Goal: Task Accomplishment & Management: Manage account settings

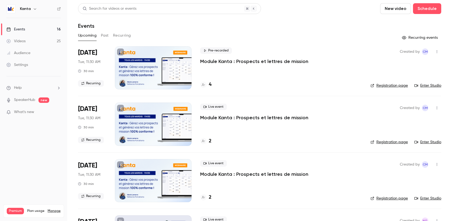
click at [207, 88] on div "4" at bounding box center [205, 84] width 11 height 7
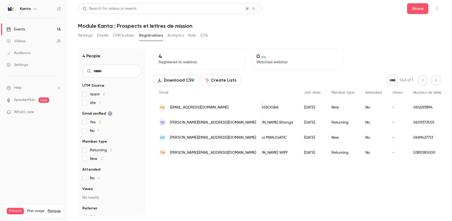
scroll to position [0, 20]
click at [86, 35] on button "Settings" at bounding box center [85, 35] width 15 height 9
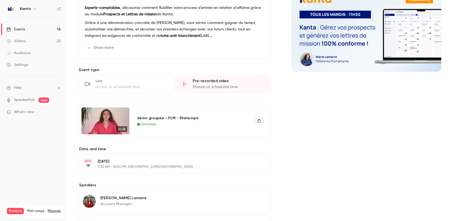
scroll to position [117, 0]
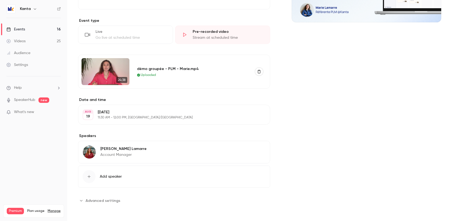
click at [33, 110] on span "What's new" at bounding box center [24, 112] width 20 height 6
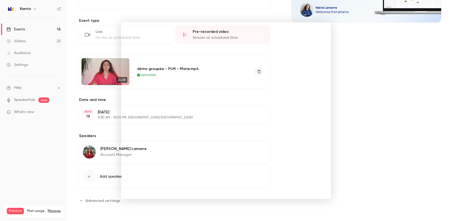
click at [33, 110] on div at bounding box center [226, 110] width 452 height 221
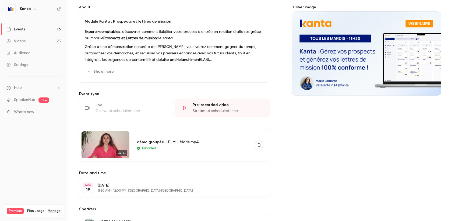
scroll to position [0, 0]
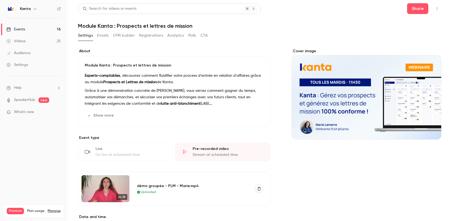
click at [202, 37] on button "CTA" at bounding box center [203, 35] width 7 height 9
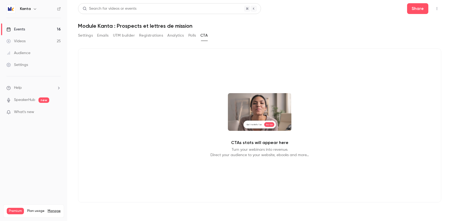
click at [256, 150] on p "Turn your webinars into revenue. Direct your audience to your website, ebooks a…" at bounding box center [259, 152] width 98 height 11
drag, startPoint x: 242, startPoint y: 145, endPoint x: 257, endPoint y: 146, distance: 14.8
click at [257, 146] on div "CTAs stats will appear here Turn your webinars into revenue. Direct your audien…" at bounding box center [259, 125] width 363 height 154
click at [259, 146] on div "CTAs stats will appear here Turn your webinars into revenue. Direct your audien…" at bounding box center [259, 125] width 363 height 154
click at [191, 36] on button "Polls" at bounding box center [192, 35] width 8 height 9
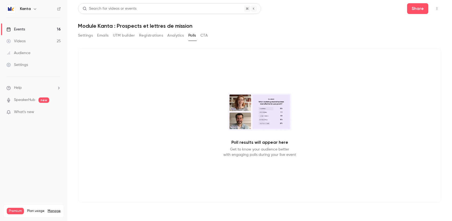
click at [83, 34] on button "Settings" at bounding box center [85, 35] width 15 height 9
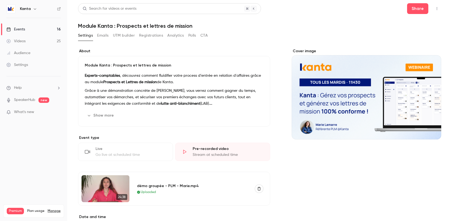
click at [27, 27] on link "Events 16" at bounding box center [33, 29] width 67 height 12
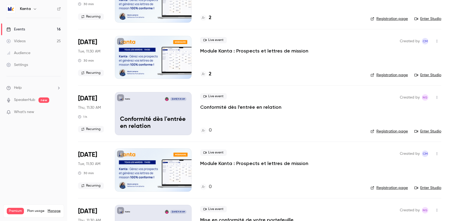
scroll to position [129, 0]
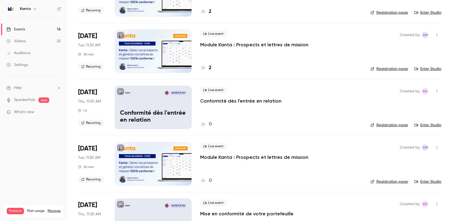
click at [159, 113] on p "Conformité dès l'entrée en relation" at bounding box center [153, 117] width 66 height 14
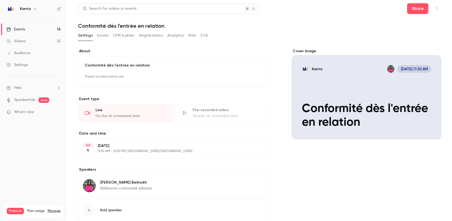
click at [51, 209] on link "Manage" at bounding box center [54, 211] width 13 height 4
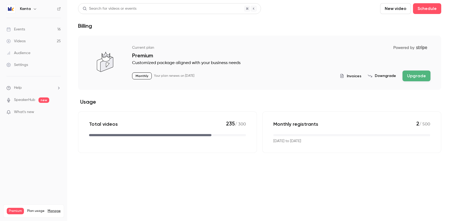
click at [26, 67] on div "Settings" at bounding box center [17, 64] width 22 height 5
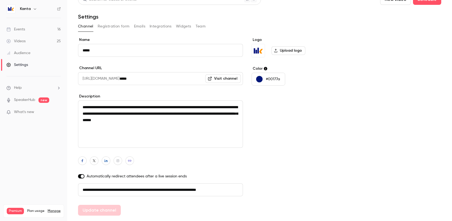
scroll to position [24, 0]
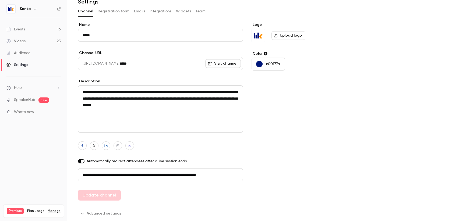
drag, startPoint x: 190, startPoint y: 177, endPoint x: 248, endPoint y: 177, distance: 57.6
click at [248, 177] on form "**********" at bounding box center [206, 120] width 256 height 196
click at [113, 210] on button "Advanced settings" at bounding box center [101, 213] width 47 height 9
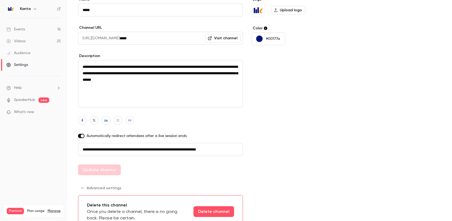
scroll to position [60, 0]
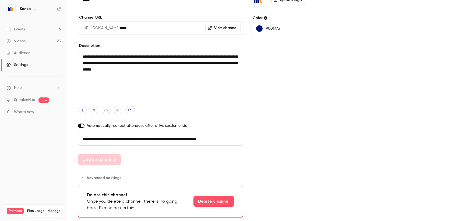
click at [221, 32] on link "Visit channel" at bounding box center [223, 28] width 36 height 9
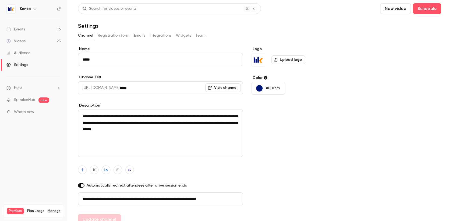
click at [29, 8] on h6 "Kanta" at bounding box center [25, 8] width 11 height 5
click at [33, 8] on icon "button" at bounding box center [35, 9] width 4 height 4
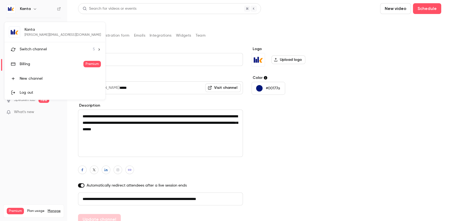
click at [36, 8] on div at bounding box center [226, 110] width 452 height 221
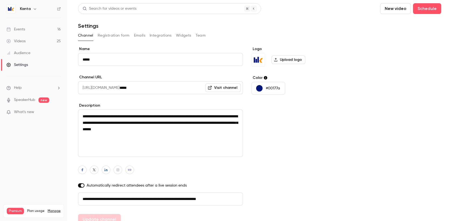
click at [34, 9] on icon "button" at bounding box center [35, 9] width 4 height 4
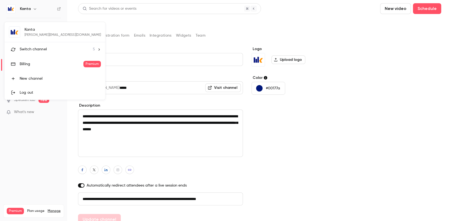
click at [36, 7] on div at bounding box center [226, 110] width 452 height 221
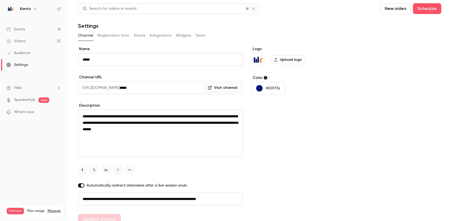
click at [33, 9] on icon "button" at bounding box center [35, 9] width 4 height 4
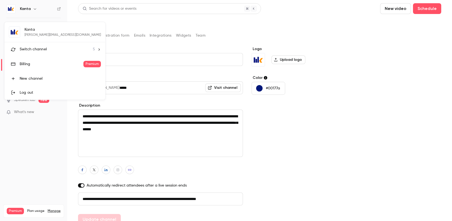
click at [19, 29] on div "Kanta [EMAIL_ADDRESS][DOMAIN_NAME] Switch channel 5 Billing Premium New channel…" at bounding box center [55, 61] width 101 height 78
click at [27, 29] on div "Kanta [EMAIL_ADDRESS][DOMAIN_NAME] Switch channel 5 Billing Premium New channel…" at bounding box center [55, 61] width 101 height 78
click at [46, 10] on div at bounding box center [226, 110] width 452 height 221
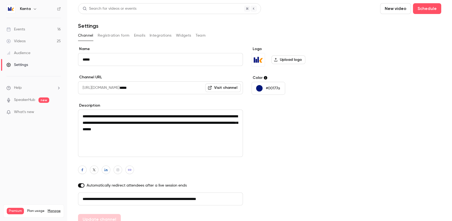
click at [126, 36] on button "Registration form" at bounding box center [114, 35] width 32 height 9
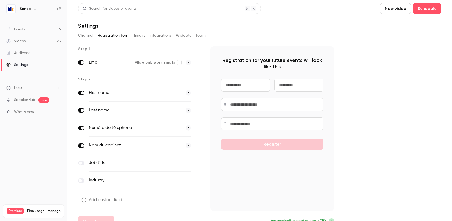
click at [139, 36] on button "Emails" at bounding box center [139, 35] width 11 height 9
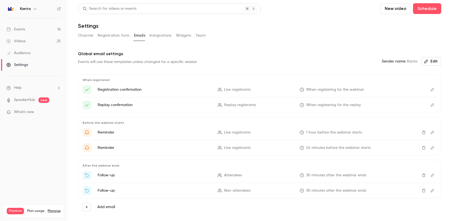
click at [155, 37] on button "Integrations" at bounding box center [161, 35] width 22 height 9
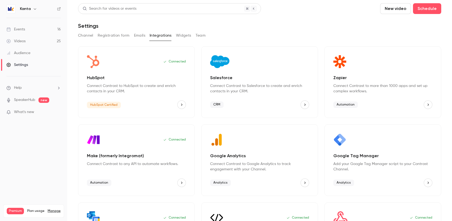
click at [86, 36] on button "Channel" at bounding box center [85, 35] width 15 height 9
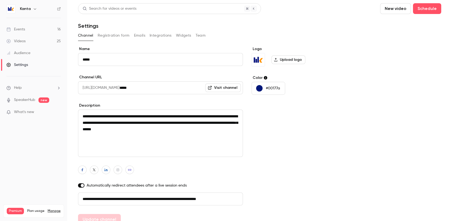
click at [33, 8] on icon "button" at bounding box center [35, 9] width 4 height 4
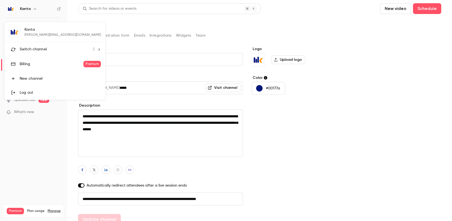
click at [37, 92] on div "Log out" at bounding box center [60, 92] width 81 height 5
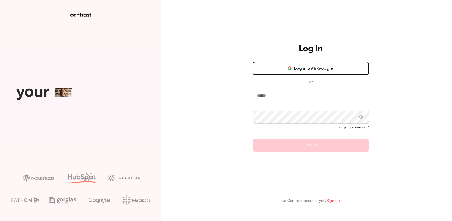
click at [352, 127] on link "Forgot password?" at bounding box center [352, 127] width 31 height 4
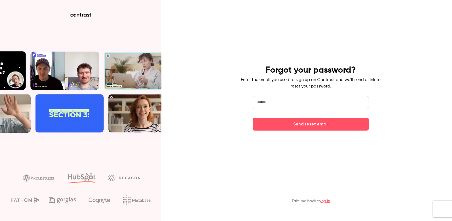
click at [294, 100] on input "email" at bounding box center [311, 102] width 116 height 13
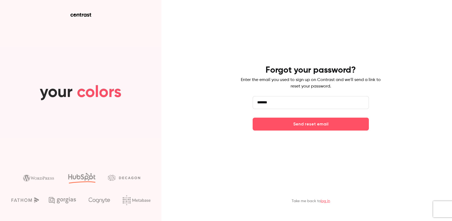
type input "**********"
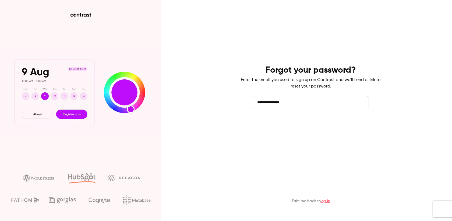
click at [288, 123] on button "Send reset email" at bounding box center [311, 124] width 116 height 13
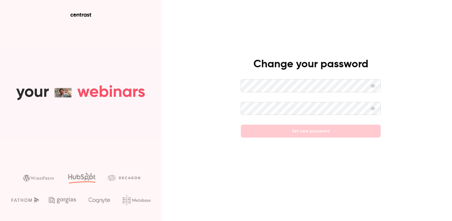
click at [253, 95] on div at bounding box center [311, 97] width 140 height 9
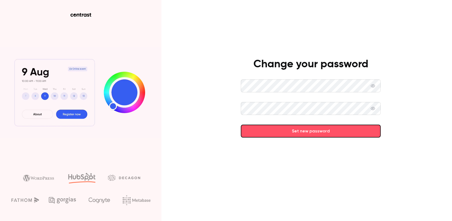
click at [372, 109] on icon at bounding box center [373, 108] width 4 height 4
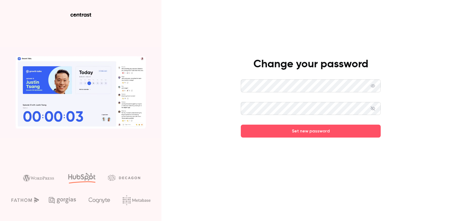
click at [372, 109] on icon at bounding box center [373, 108] width 4 height 4
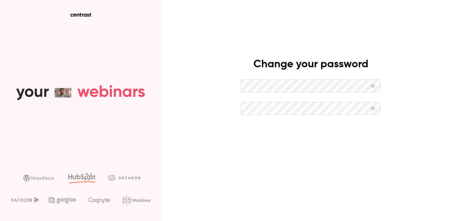
click at [322, 131] on button "Set new password" at bounding box center [311, 131] width 140 height 13
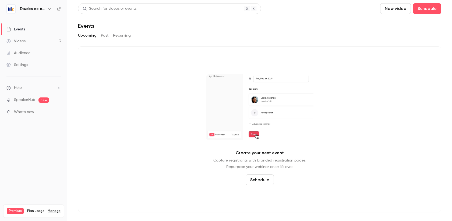
click at [46, 10] on button "button" at bounding box center [49, 9] width 6 height 6
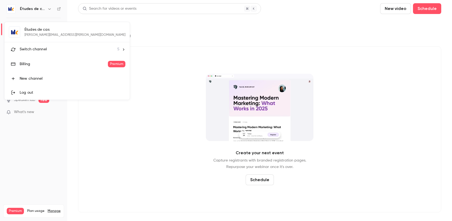
click at [43, 48] on span "Switch channel" at bounding box center [33, 50] width 27 height 6
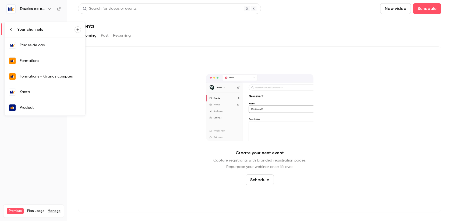
click at [52, 92] on div "Kanta" at bounding box center [50, 91] width 61 height 5
